Goal: Task Accomplishment & Management: Complete application form

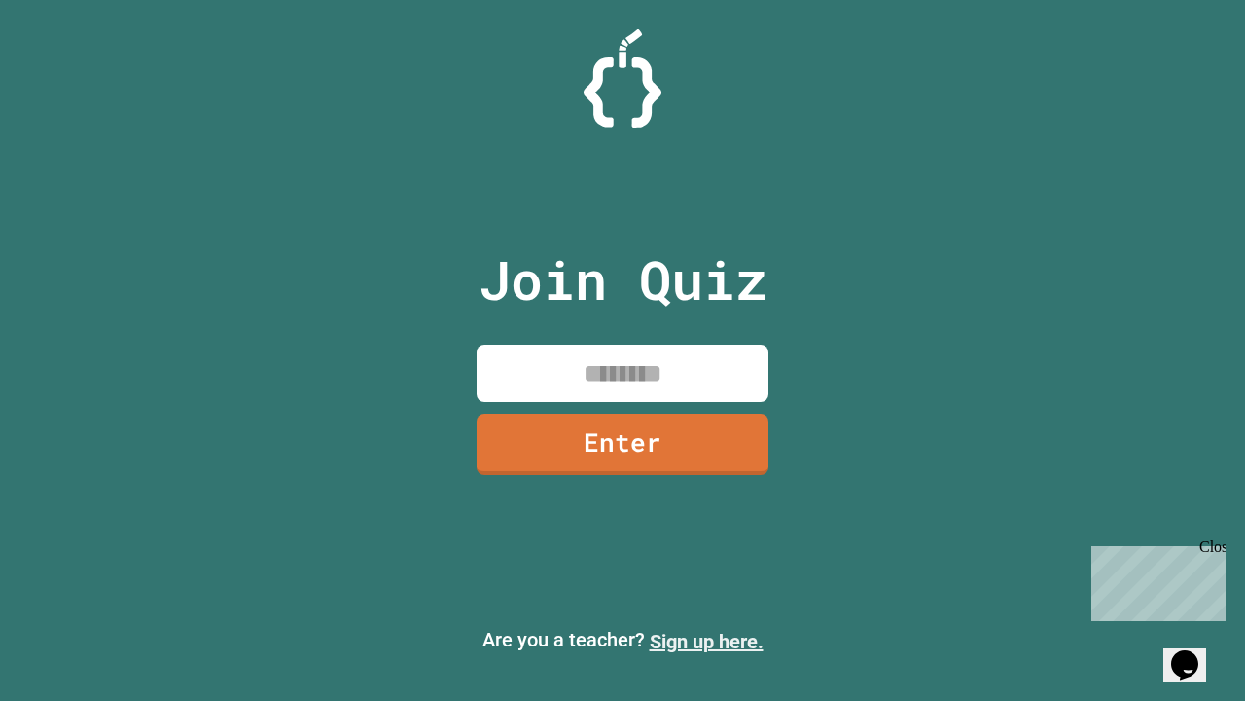
click at [706, 641] on link "Sign up here." at bounding box center [707, 641] width 114 height 23
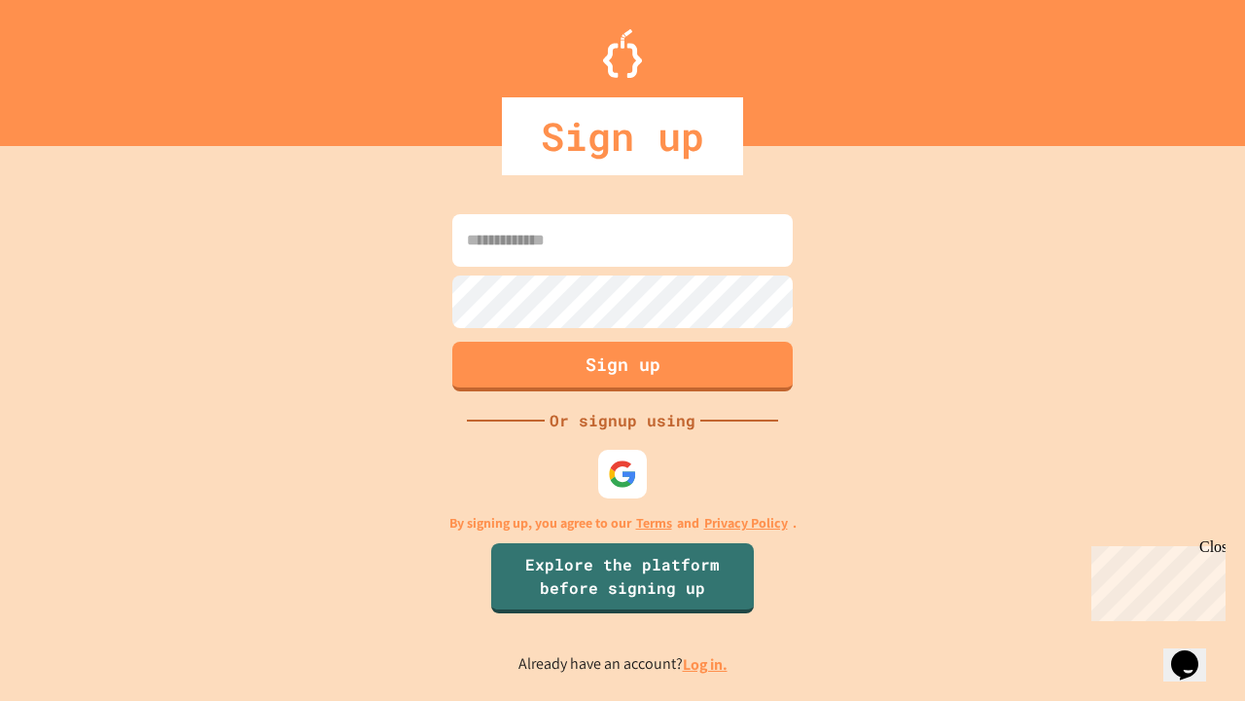
click at [706, 664] on link "Log in." at bounding box center [705, 664] width 45 height 20
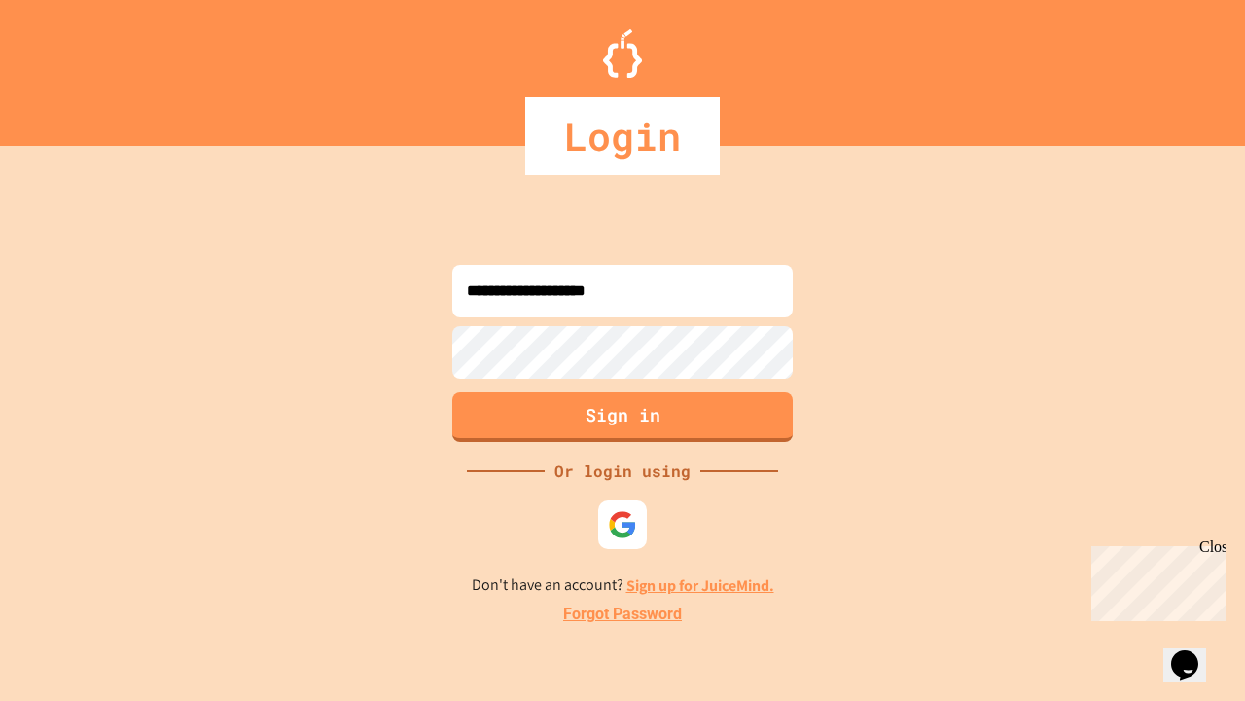
type input "**********"
